Goal: Task Accomplishment & Management: Complete application form

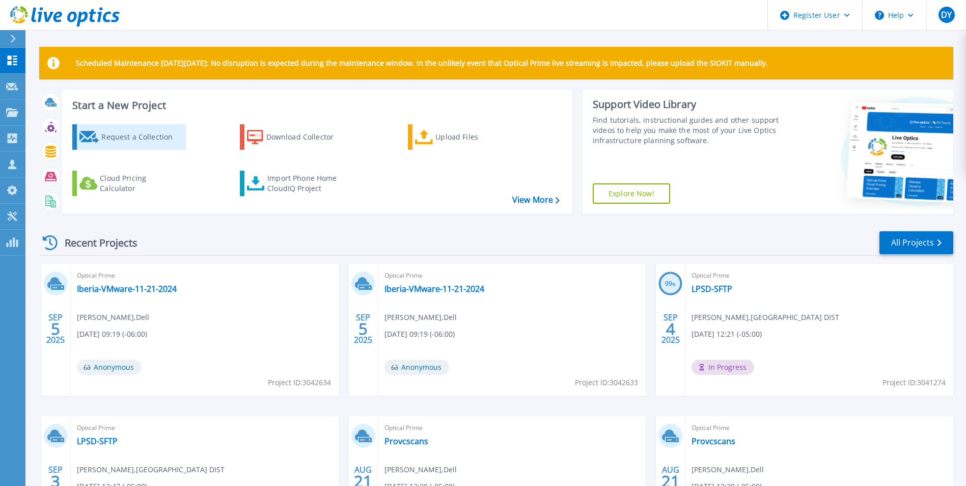
click at [122, 131] on div "Request a Collection" at bounding box center [141, 137] width 81 height 20
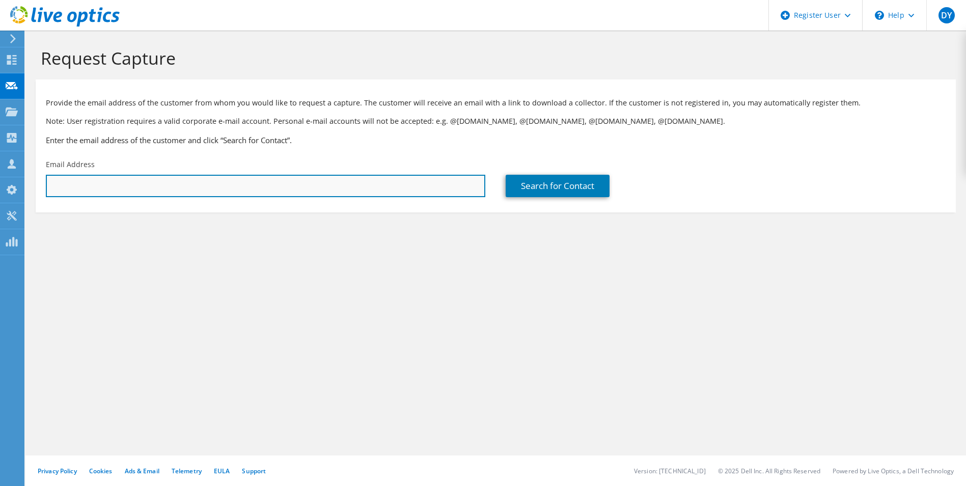
click at [235, 193] on input "text" at bounding box center [266, 186] width 440 height 22
type input "[EMAIL_ADDRESS][DOMAIN_NAME]"
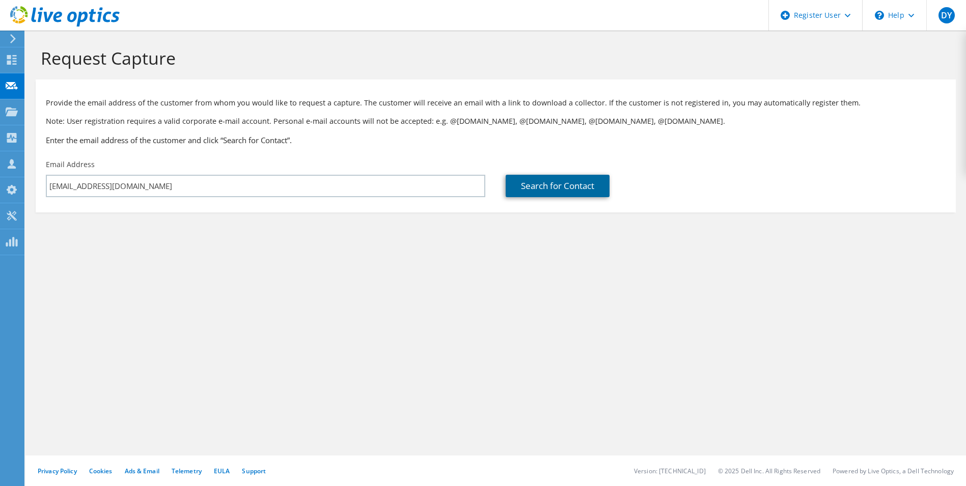
click at [564, 190] on link "Search for Contact" at bounding box center [558, 186] width 104 height 22
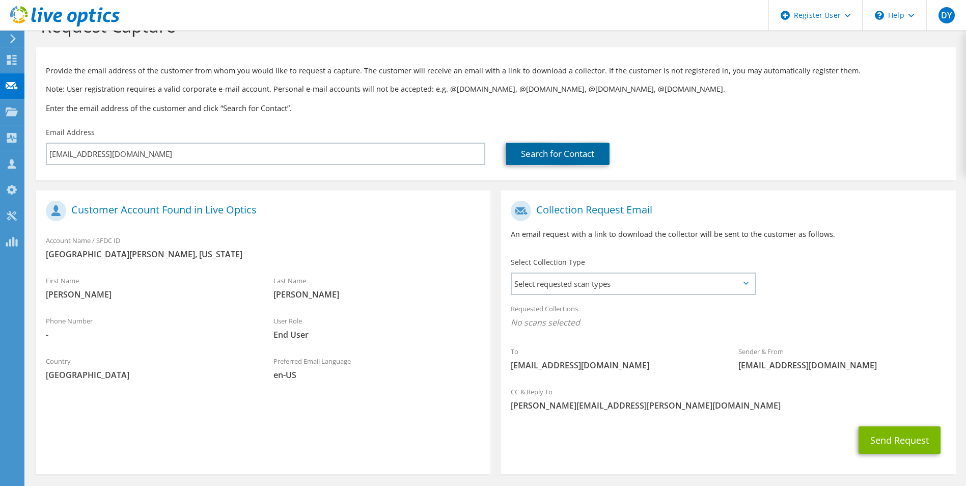
scroll to position [71, 0]
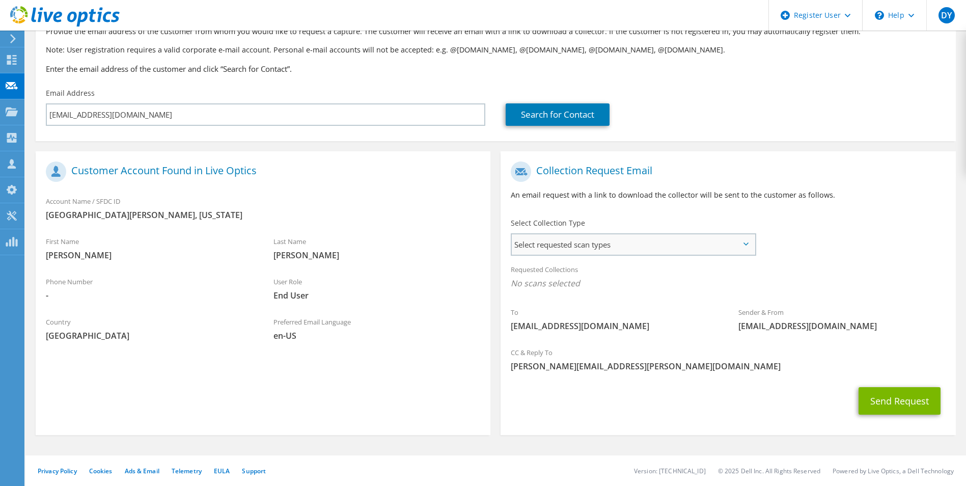
click at [617, 245] on span "Select requested scan types" at bounding box center [633, 244] width 242 height 20
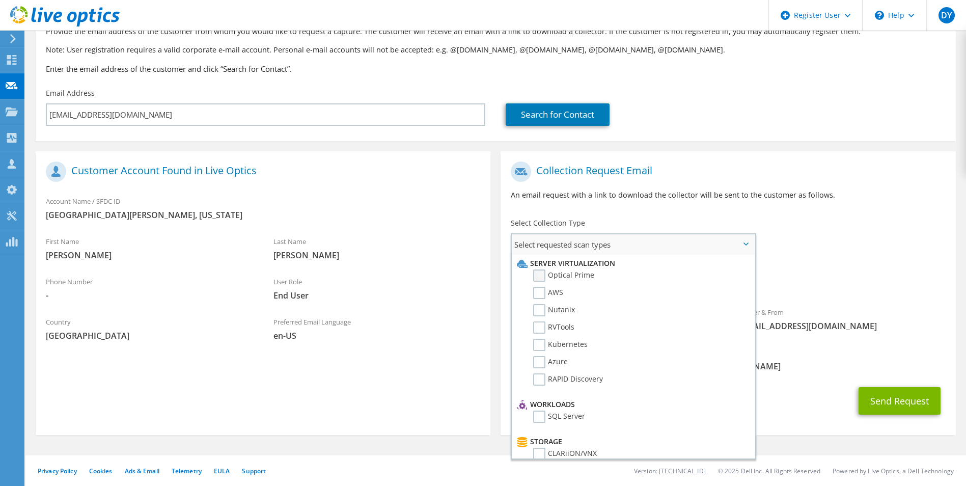
click at [539, 278] on label "Optical Prime" at bounding box center [563, 275] width 61 height 12
click at [0, 0] on input "Optical Prime" at bounding box center [0, 0] width 0 height 0
click at [754, 138] on section "Provide the email address of the customer from whom you would like to request a…" at bounding box center [496, 74] width 920 height 133
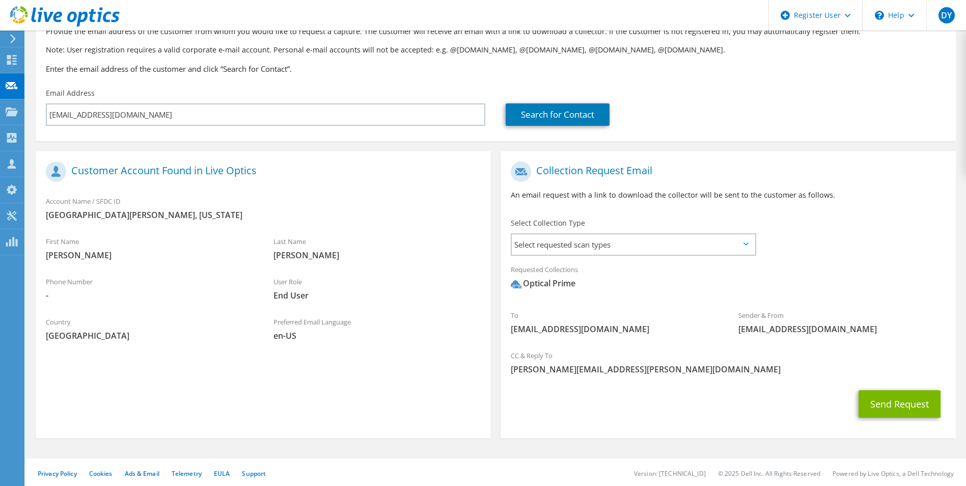
drag, startPoint x: 719, startPoint y: 227, endPoint x: 721, endPoint y: 232, distance: 5.5
click at [720, 227] on div "Select Collection Type Select requested scan types Server Virtualization Optica…" at bounding box center [633, 236] width 245 height 36
click at [720, 236] on span "Select requested scan types" at bounding box center [633, 244] width 242 height 20
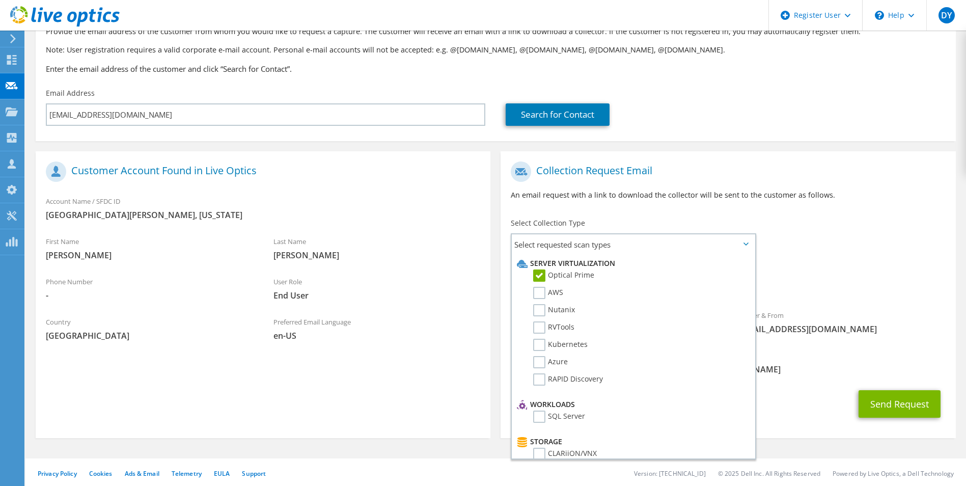
click at [738, 152] on section "Collection Request Email An email request with a link to download the collector…" at bounding box center [728, 294] width 455 height 287
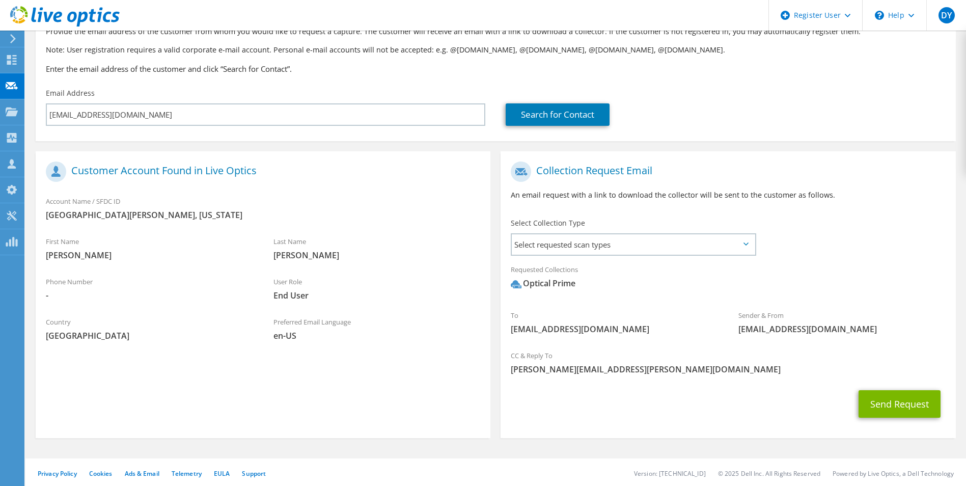
click at [818, 151] on section "Collection Request Email An email request with a link to download the collector…" at bounding box center [728, 294] width 455 height 287
click at [878, 399] on button "Send Request" at bounding box center [900, 404] width 82 height 28
